Goal: Find specific page/section: Find specific page/section

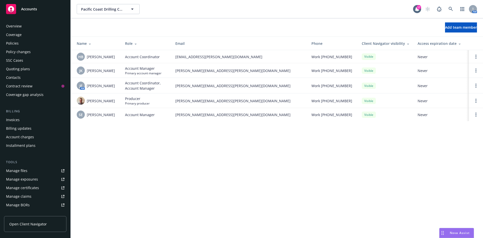
scroll to position [90, 0]
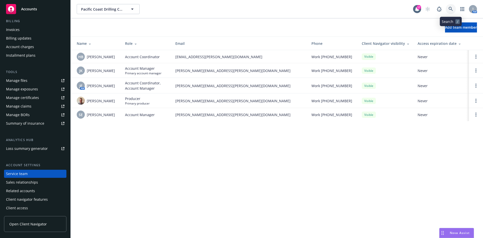
click at [448, 7] on link at bounding box center [451, 9] width 10 height 10
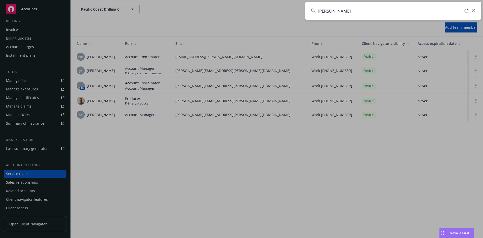
type input "[PERSON_NAME]"
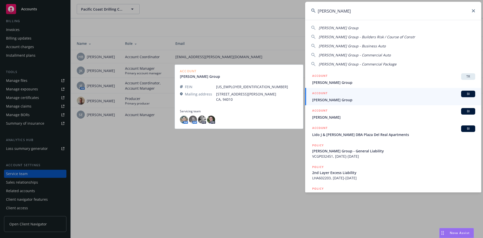
click at [347, 98] on span "[PERSON_NAME] Group" at bounding box center [393, 99] width 163 height 5
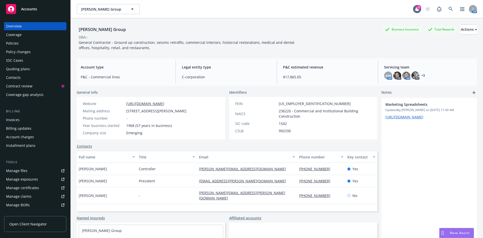
click at [15, 45] on div "Policies" at bounding box center [12, 43] width 13 height 8
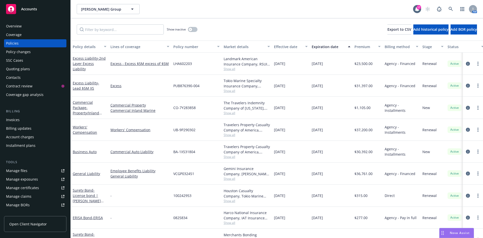
click at [21, 68] on div "Quoting plans" at bounding box center [18, 69] width 24 height 8
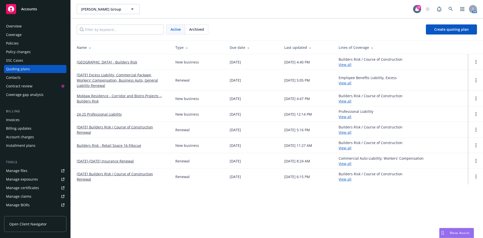
click at [101, 77] on link "[DATE] Excess Liability, Commercial Package, Workers' Compensation, Business Au…" at bounding box center [122, 80] width 91 height 16
